Goal: Task Accomplishment & Management: Manage account settings

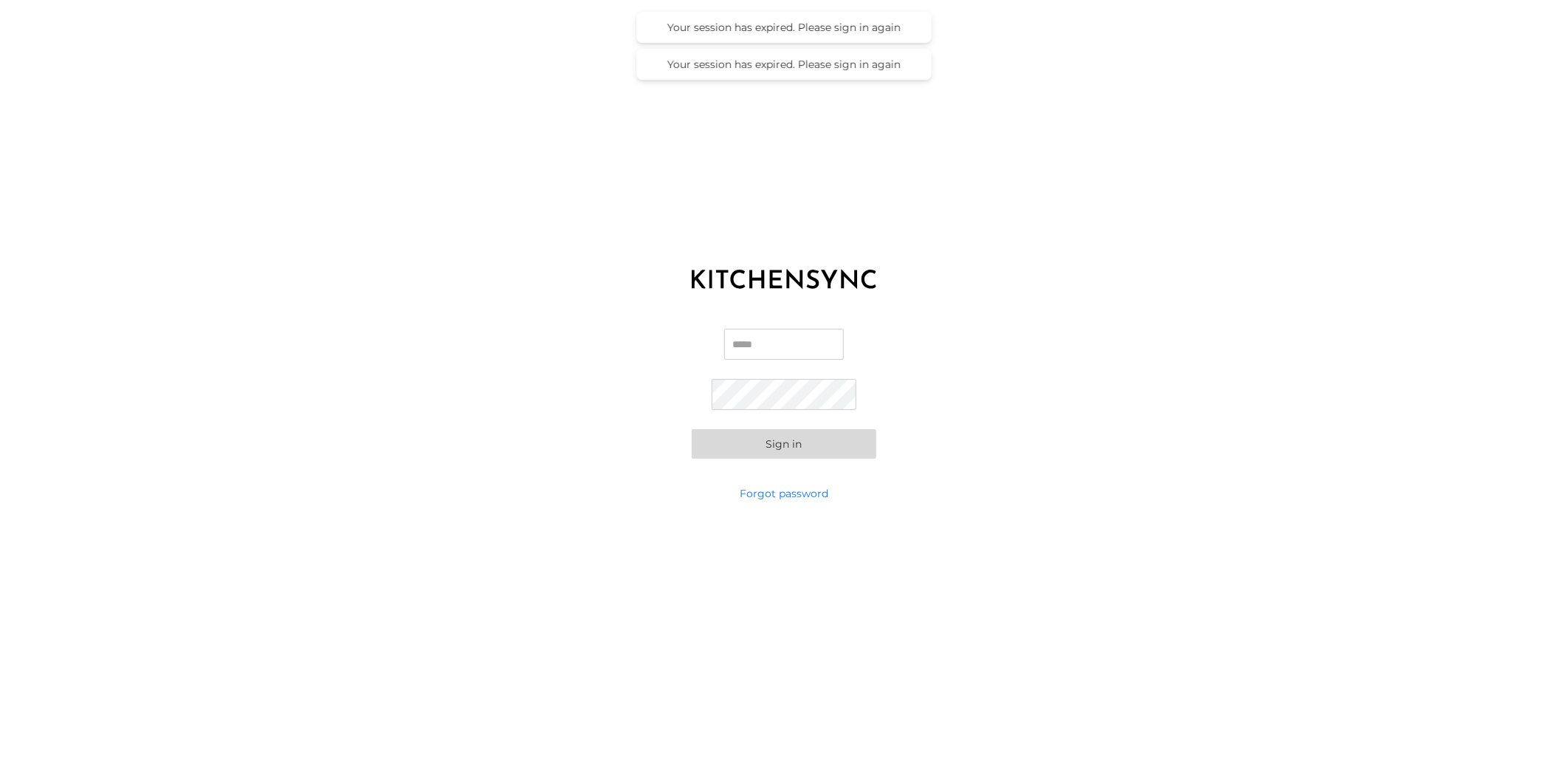
click at [748, 350] on input "Email" at bounding box center [784, 345] width 120 height 31
click at [692, 429] on button "Sign in" at bounding box center [784, 444] width 184 height 30
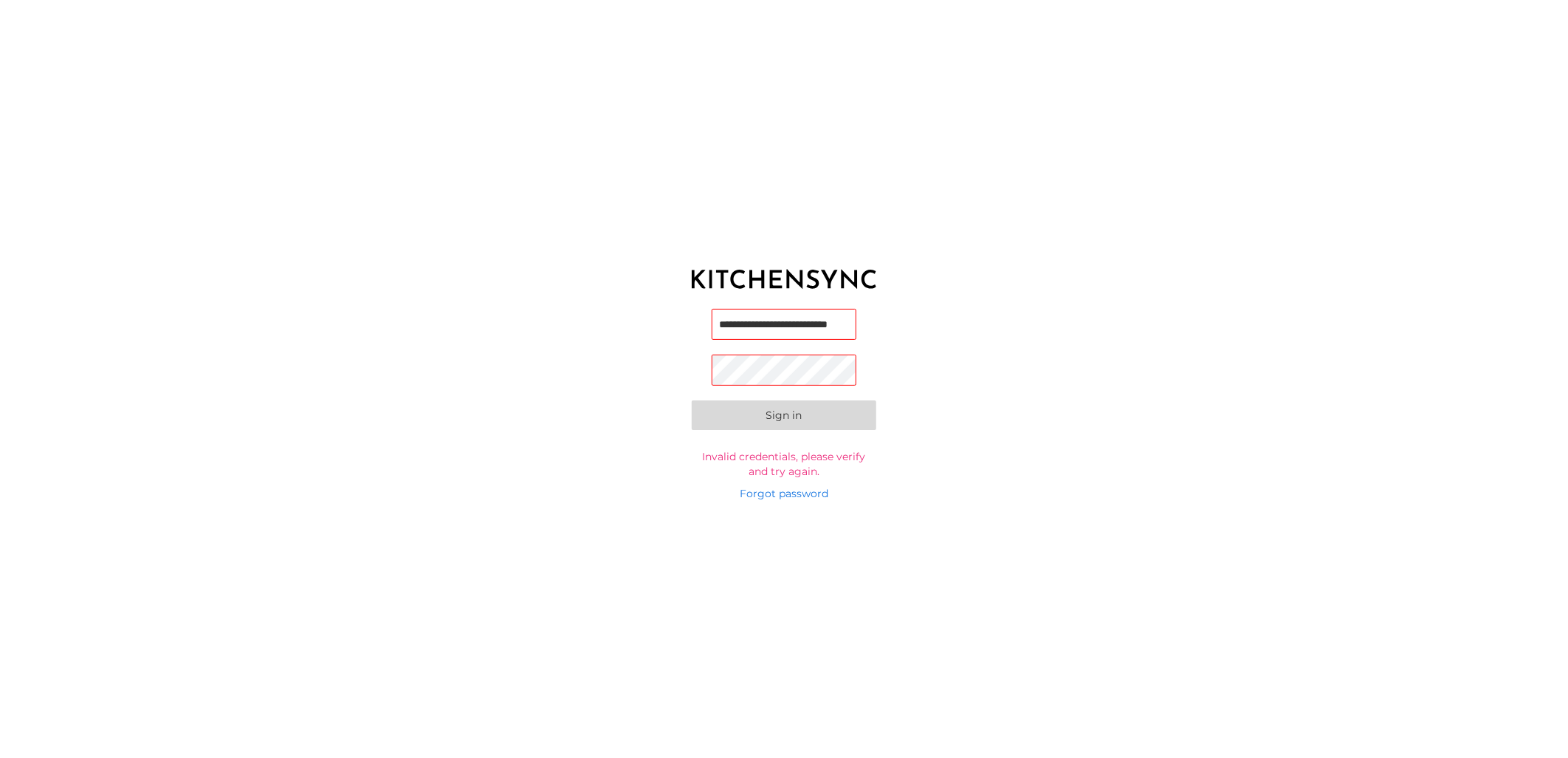
scroll to position [0, 34]
drag, startPoint x: 785, startPoint y: 327, endPoint x: 870, endPoint y: 329, distance: 85.0
click at [870, 329] on form "**********" at bounding box center [784, 393] width 184 height 169
drag, startPoint x: 808, startPoint y: 323, endPoint x: 817, endPoint y: 329, distance: 10.8
click at [809, 325] on input "**********" at bounding box center [784, 324] width 145 height 31
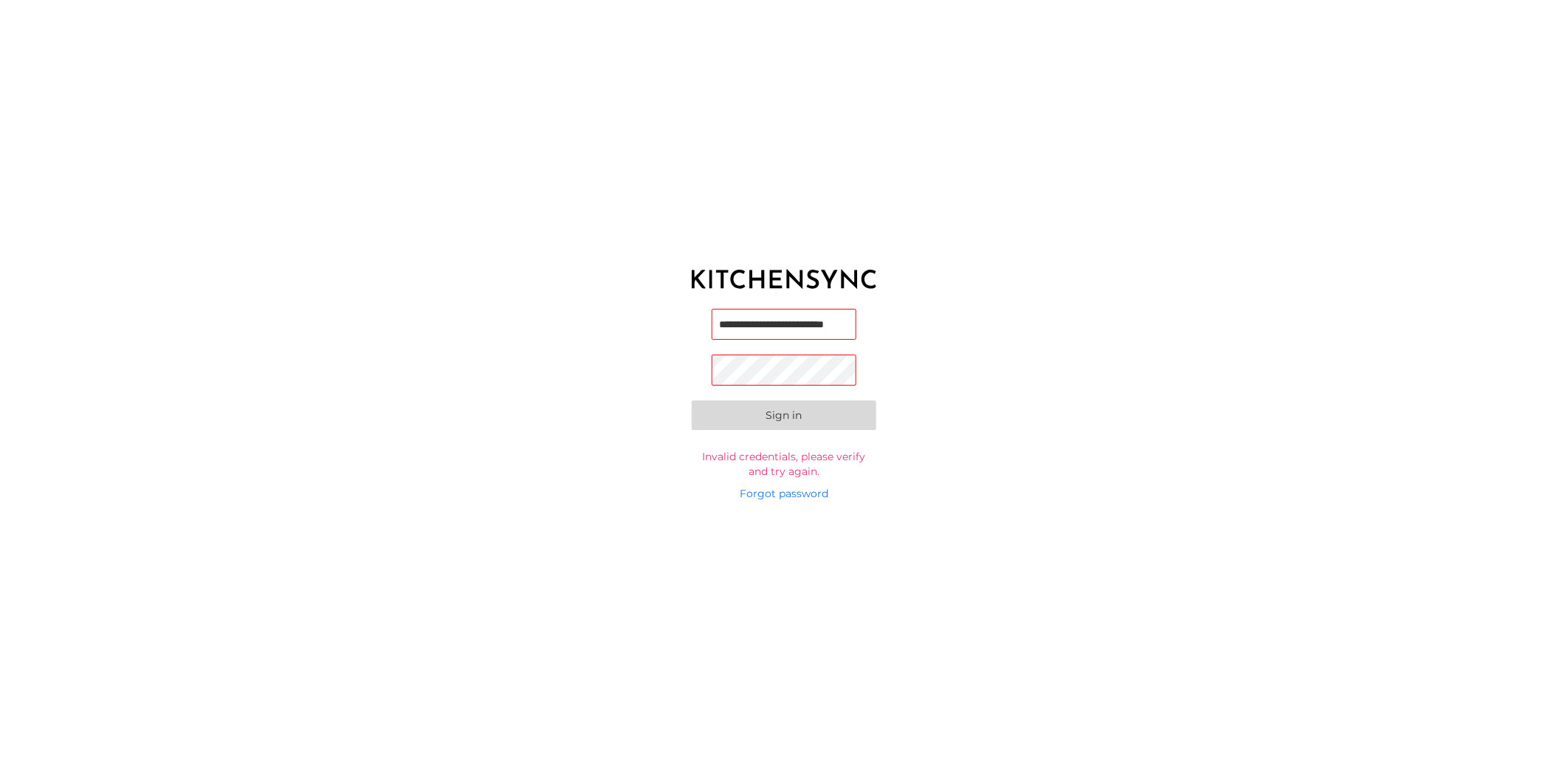
scroll to position [0, 23]
type input "**********"
click at [692, 405] on button "Sign in" at bounding box center [784, 420] width 184 height 30
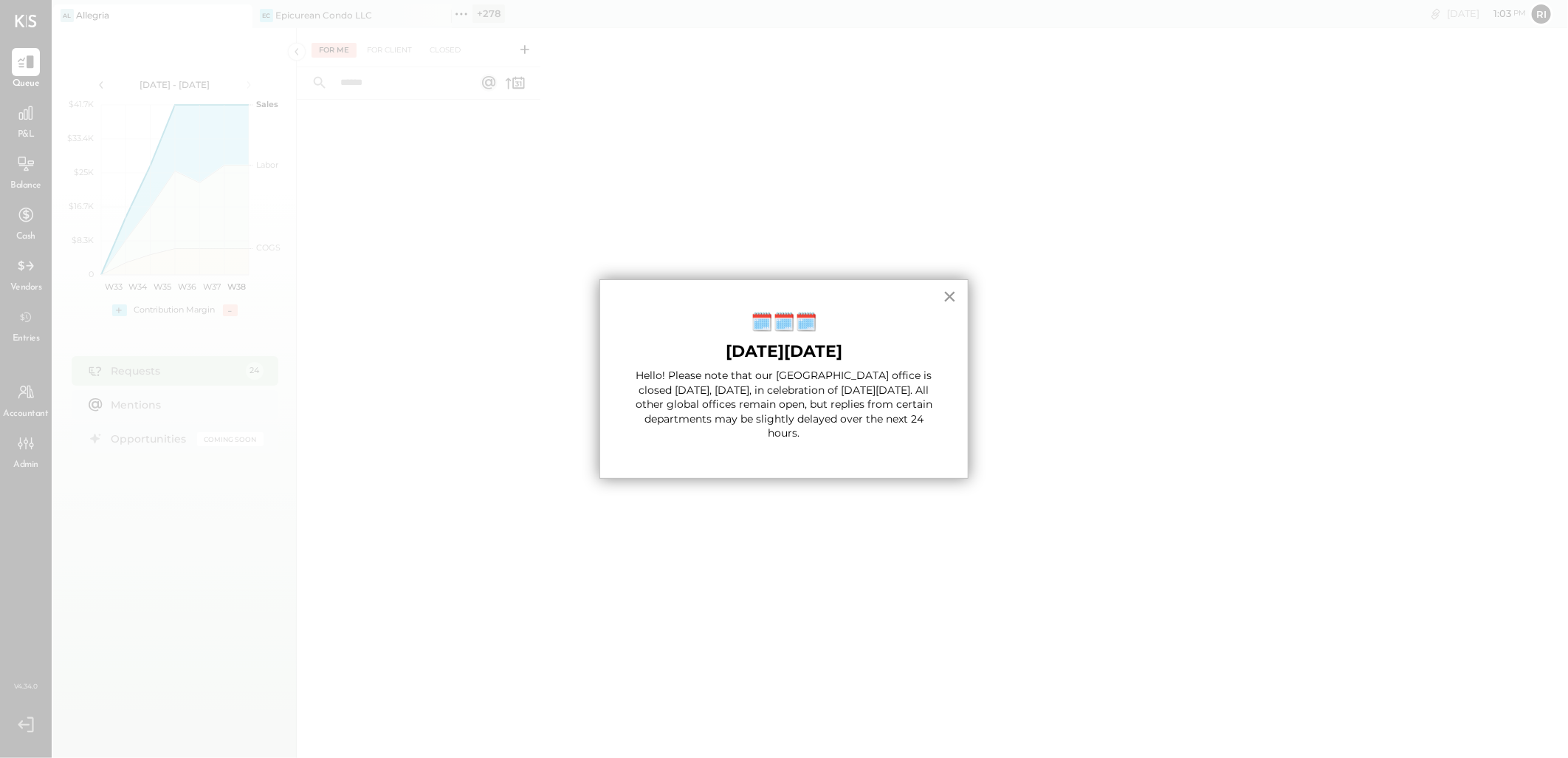
click at [954, 299] on button "×" at bounding box center [950, 296] width 14 height 24
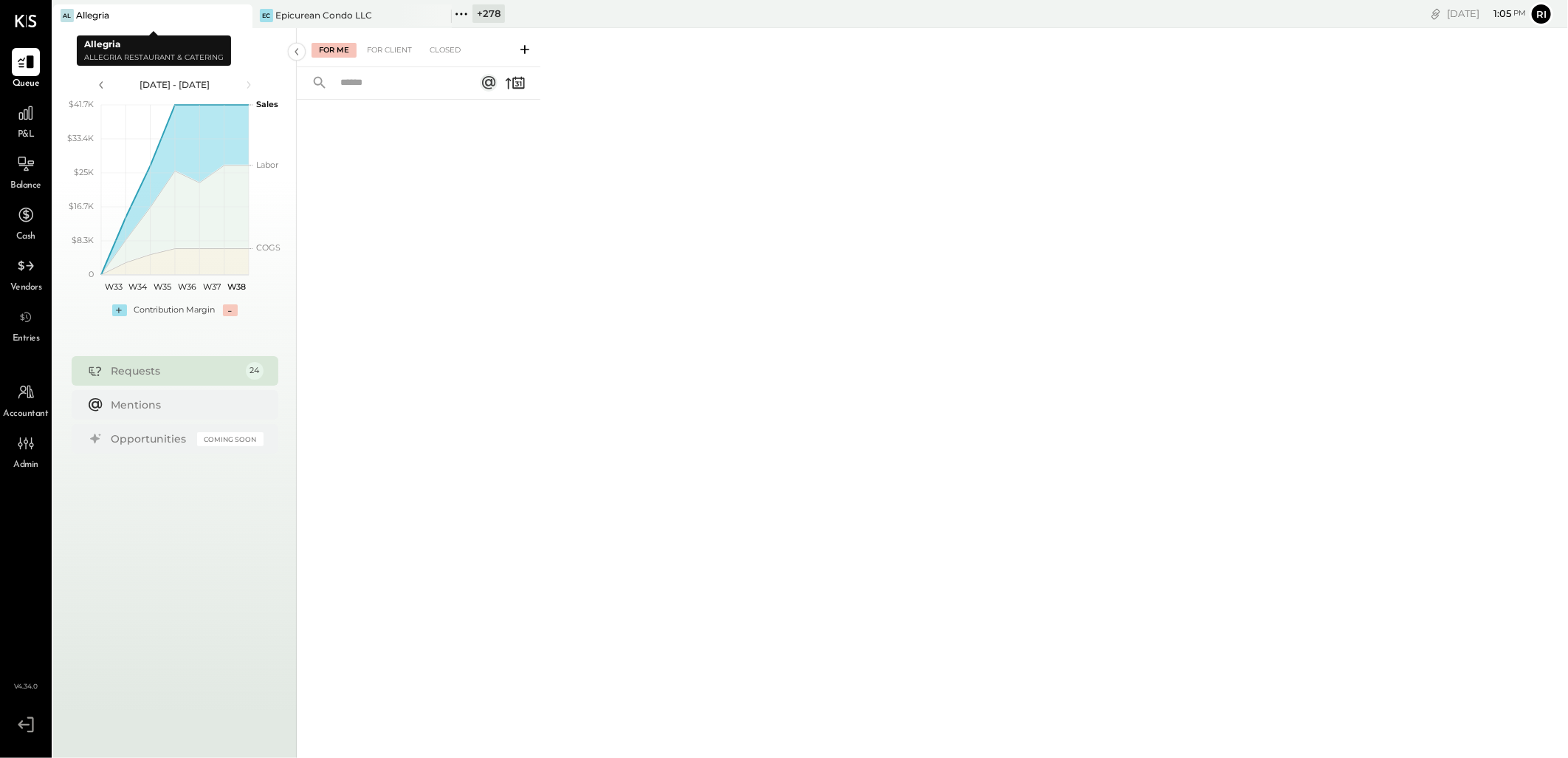
click at [237, 12] on icon at bounding box center [239, 15] width 7 height 7
click at [239, 15] on icon at bounding box center [239, 15] width 7 height 7
click at [234, 15] on icon at bounding box center [240, 15] width 18 height 17
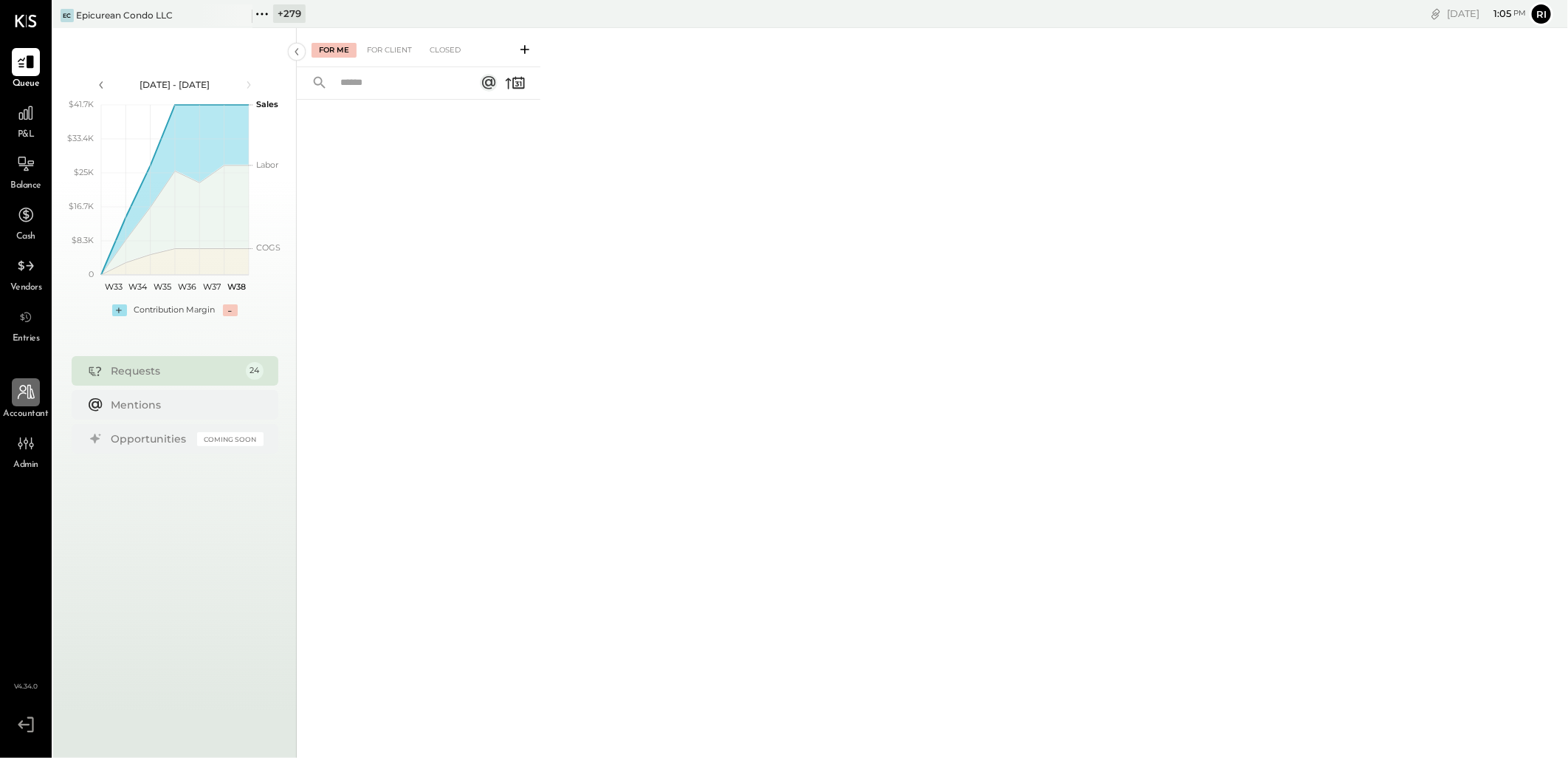
click at [21, 400] on icon at bounding box center [26, 392] width 19 height 19
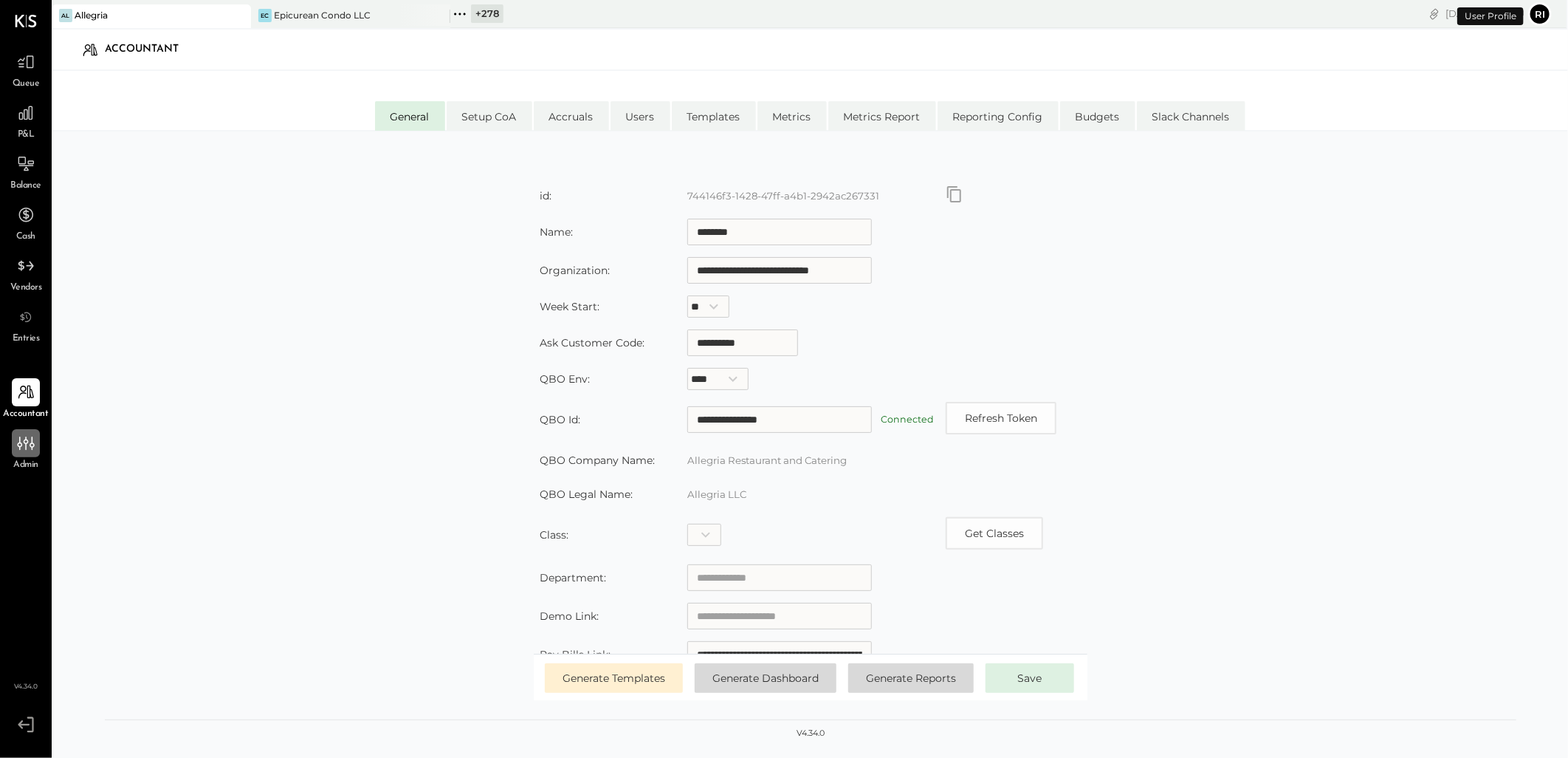
click at [31, 455] on div at bounding box center [26, 443] width 28 height 28
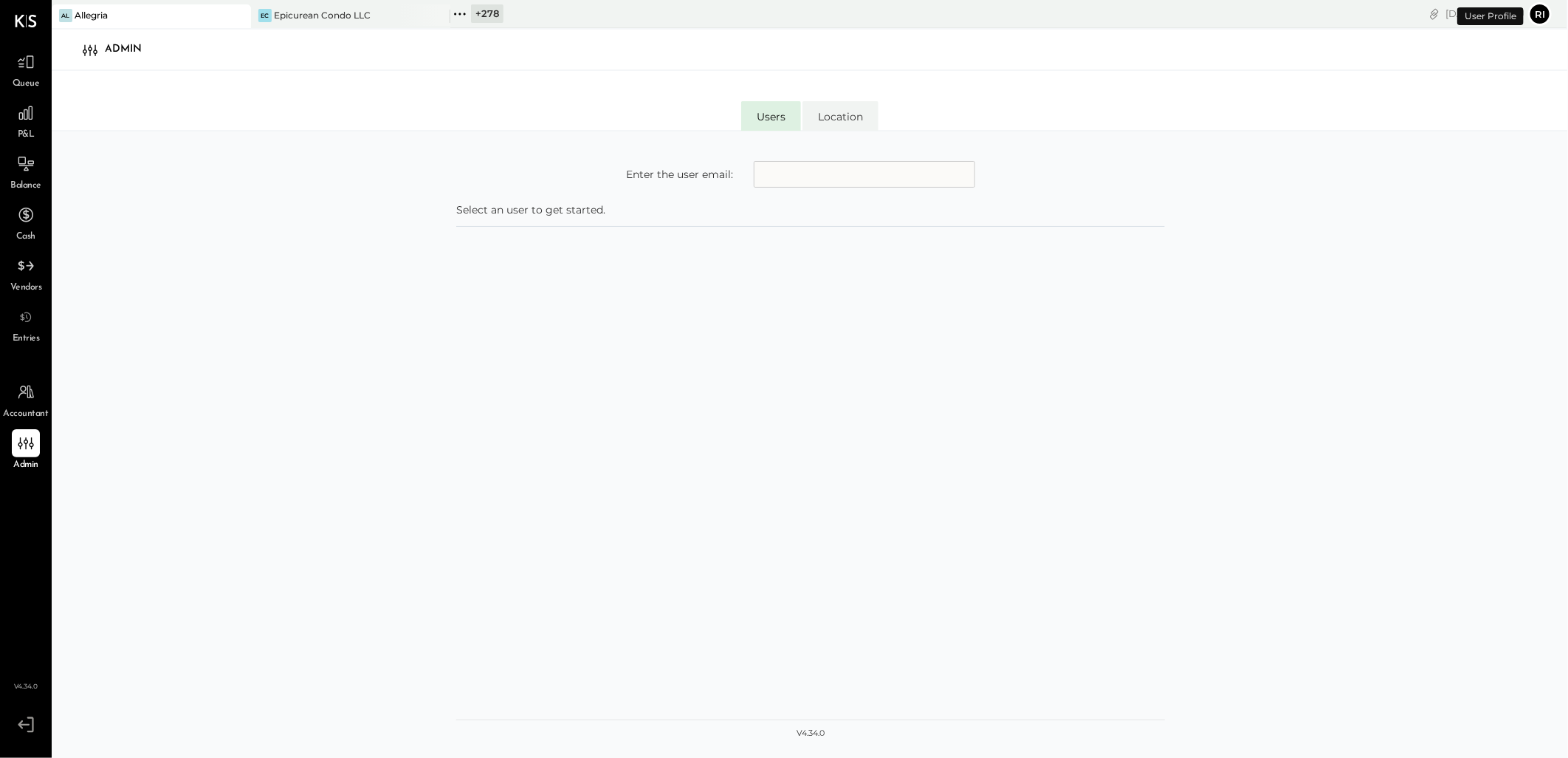
click at [816, 176] on input "text" at bounding box center [865, 174] width 222 height 26
type input "**********"
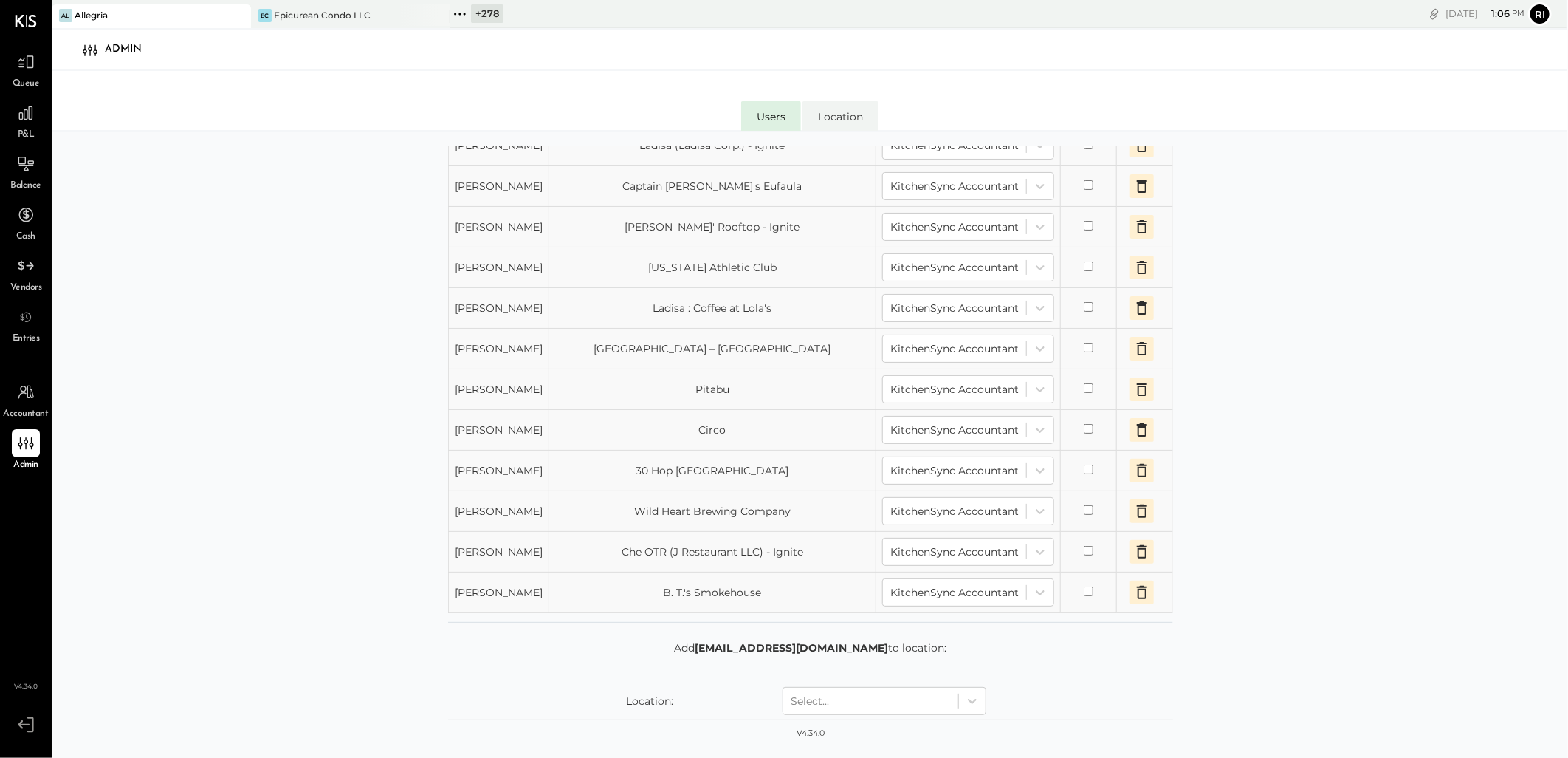
scroll to position [1266, 0]
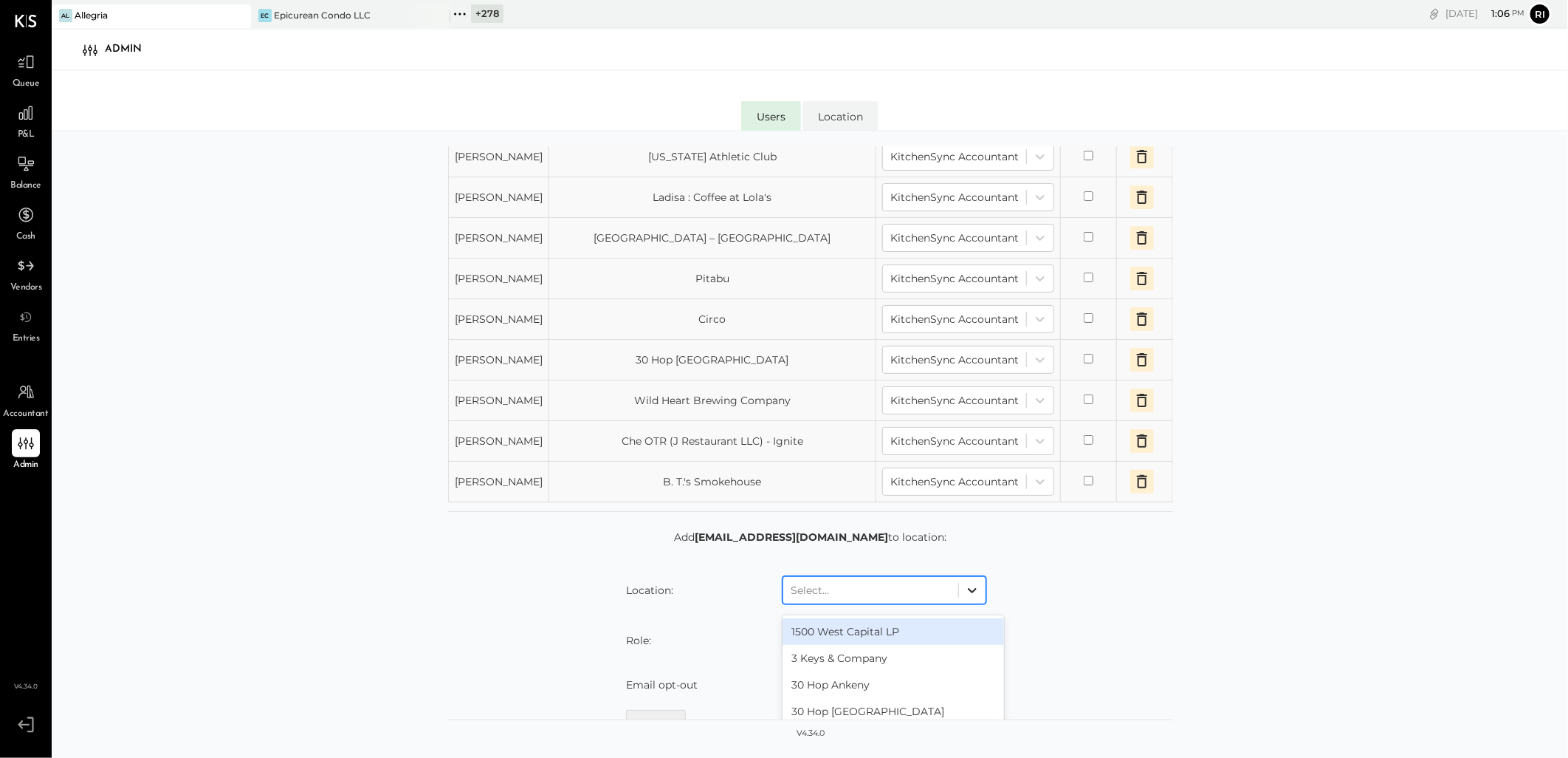
click at [975, 593] on icon at bounding box center [973, 590] width 15 height 15
type input "****"
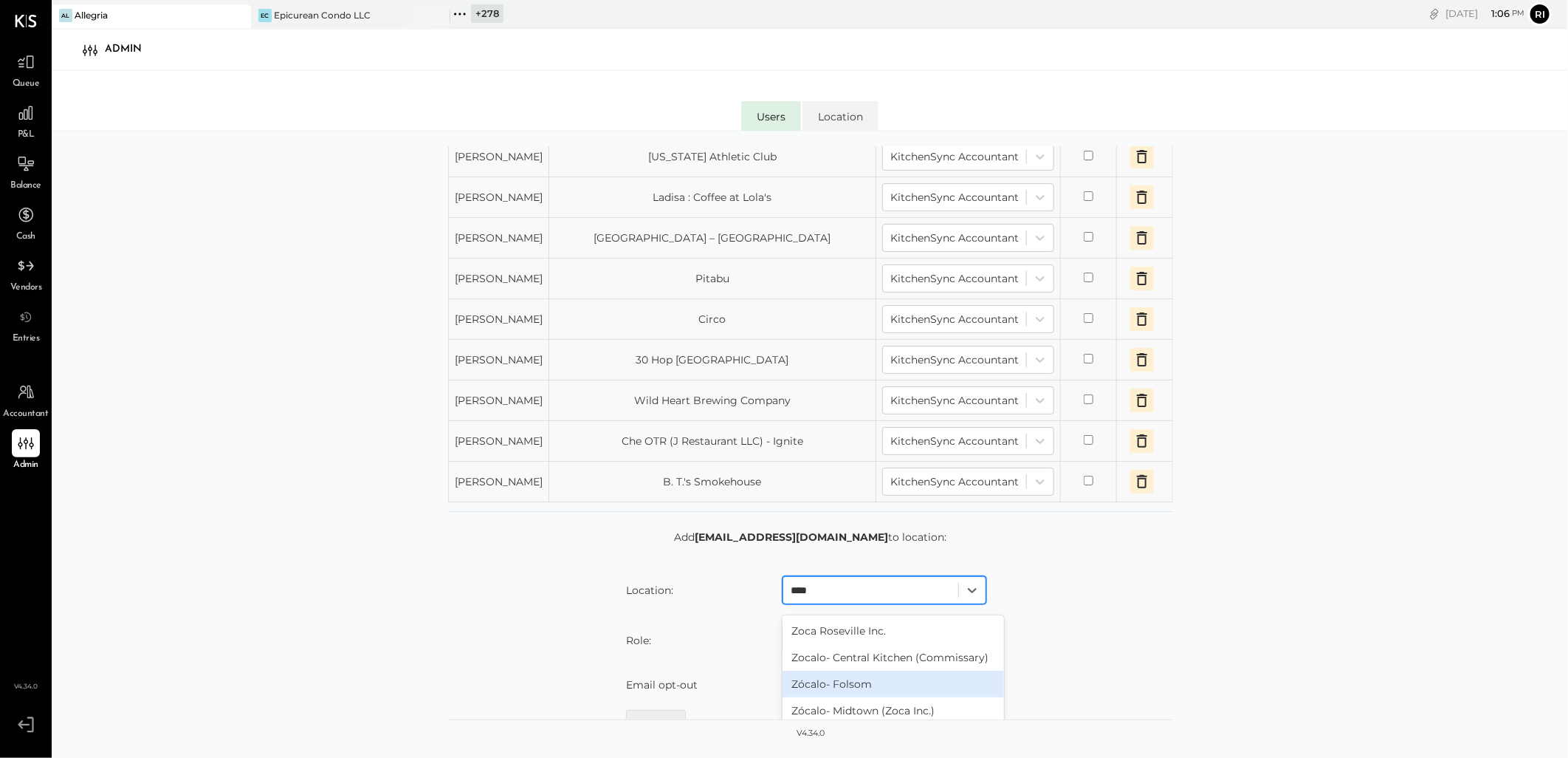
click at [851, 677] on div "Zócalo- Folsom" at bounding box center [894, 684] width 222 height 26
click at [853, 644] on div at bounding box center [871, 640] width 160 height 17
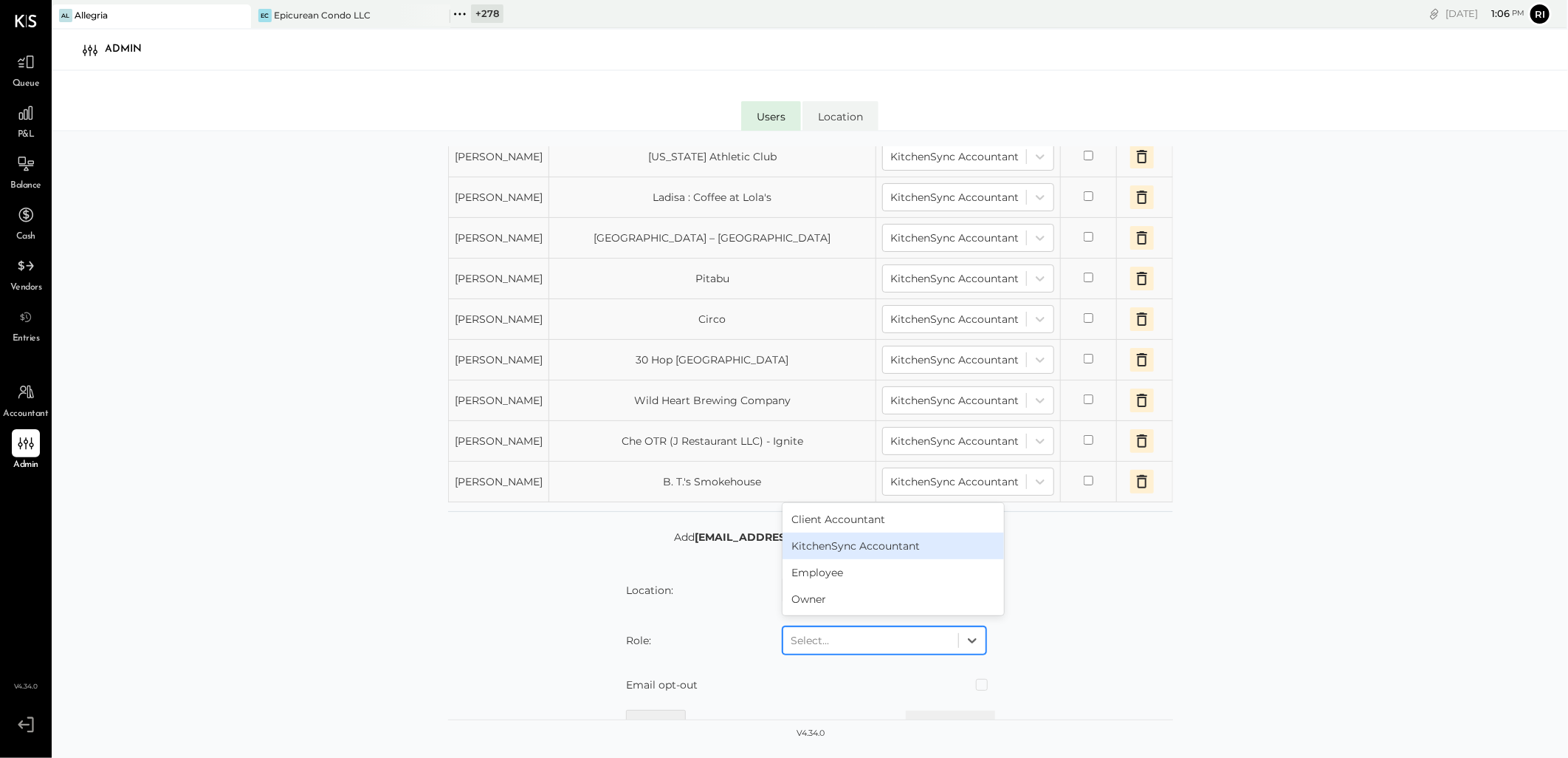
click at [855, 550] on div "KitchenSync Accountant" at bounding box center [894, 546] width 222 height 26
click at [979, 687] on span at bounding box center [982, 684] width 12 height 12
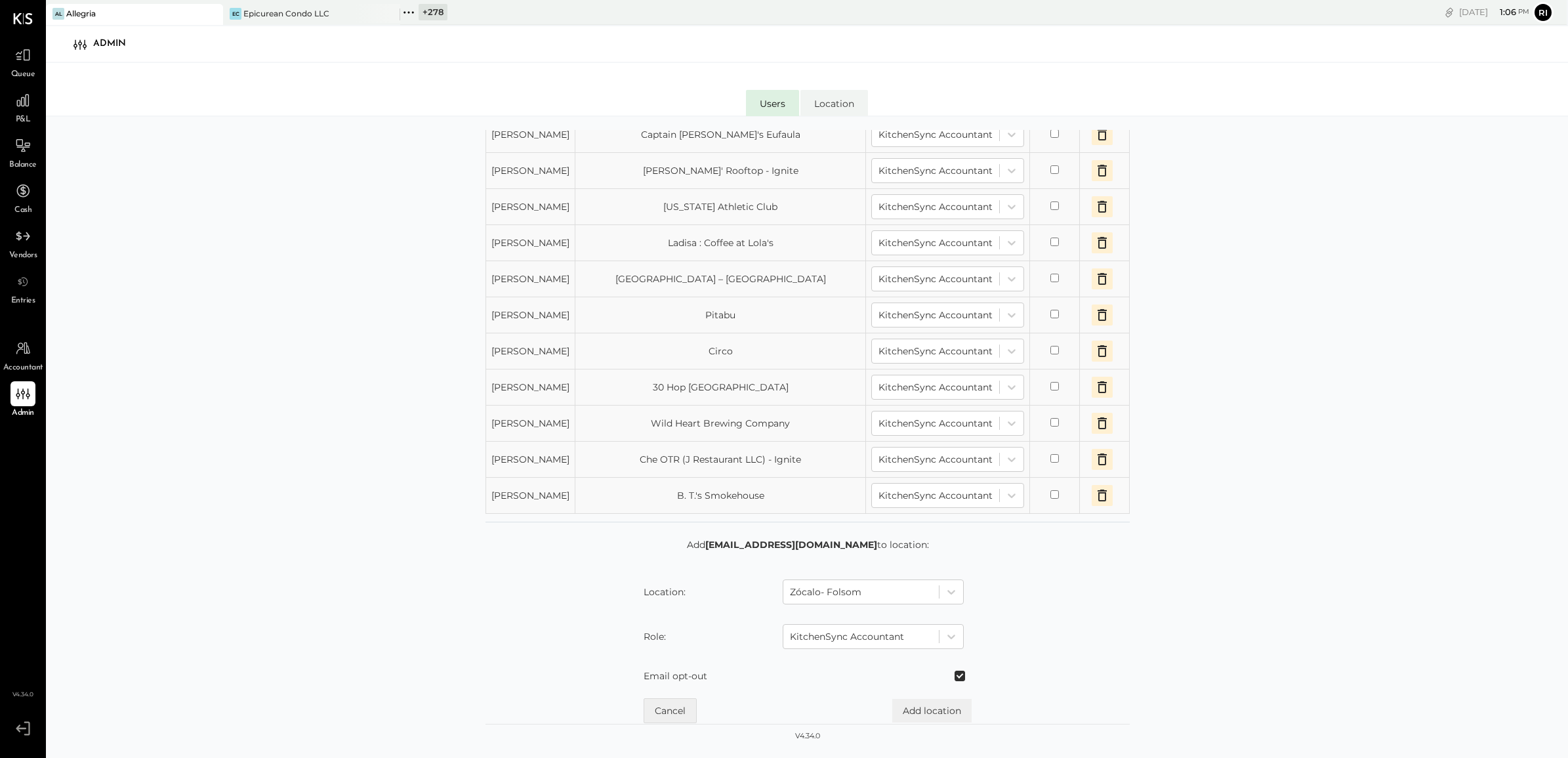
scroll to position [1069, 0]
click at [907, 673] on button "Add location" at bounding box center [932, 710] width 79 height 24
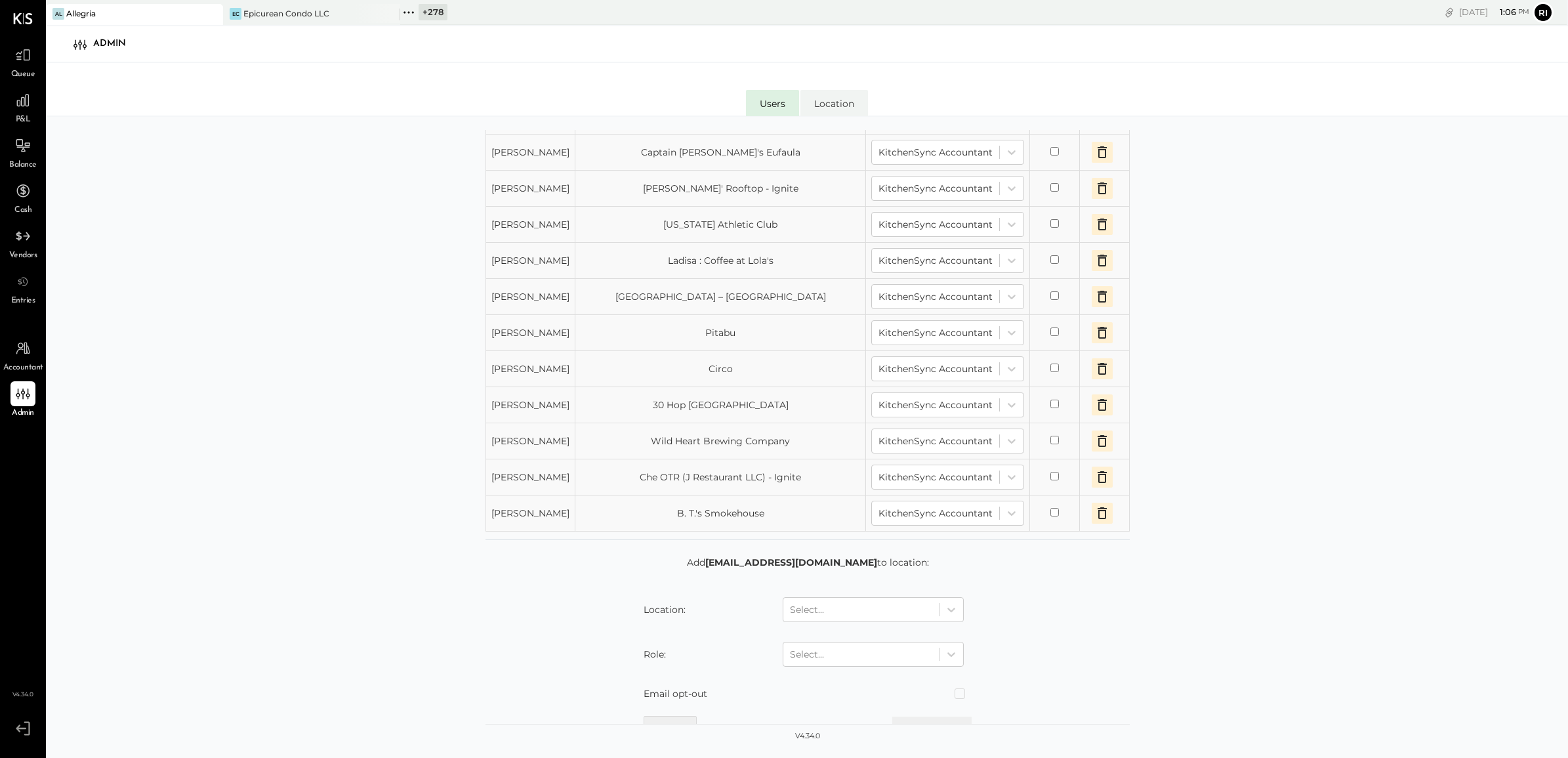
scroll to position [1106, 0]
